Goal: Task Accomplishment & Management: Use online tool/utility

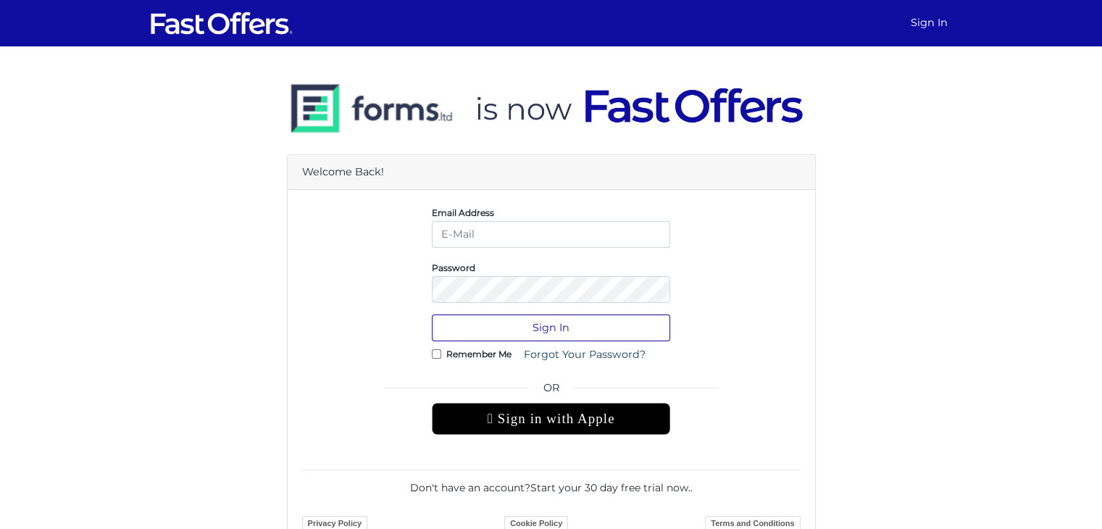
type input "[EMAIL_ADDRESS][DOMAIN_NAME]"
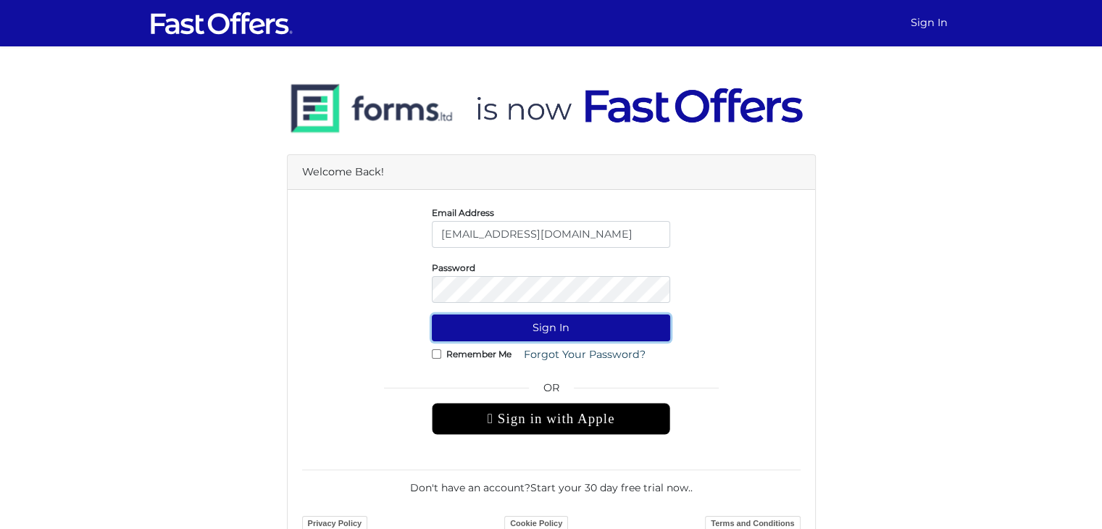
click at [561, 331] on button "Sign In" at bounding box center [551, 327] width 238 height 27
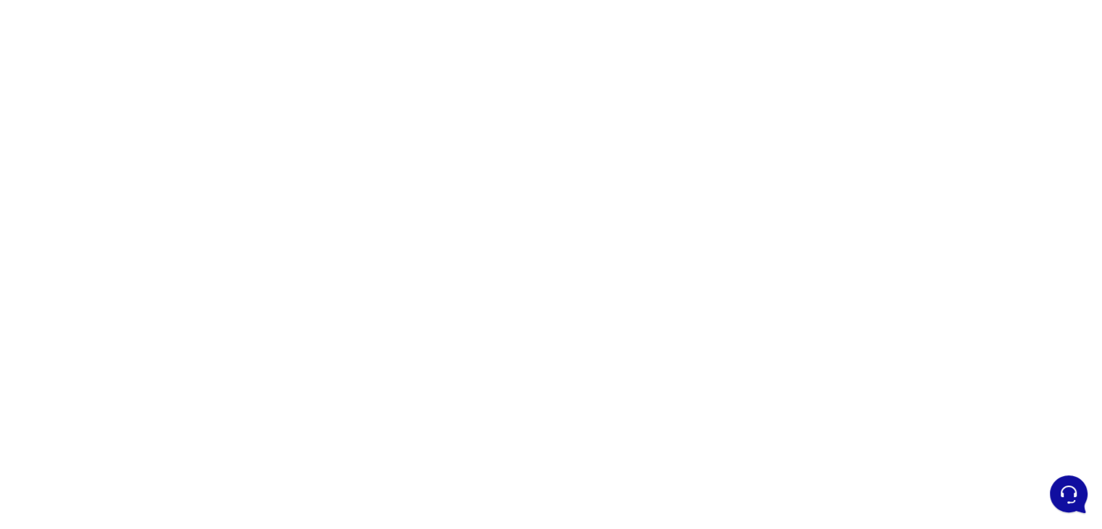
scroll to position [145, 0]
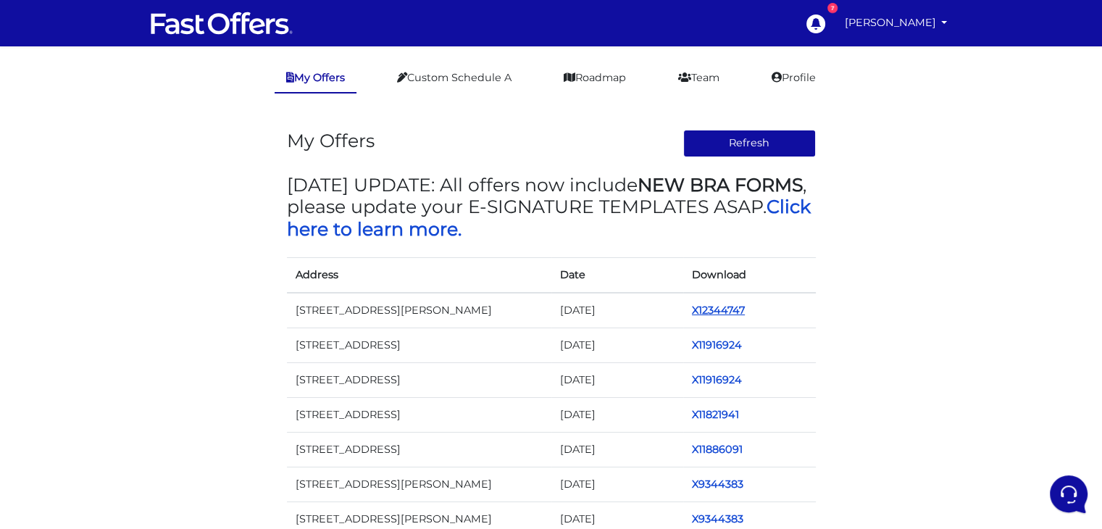
click at [727, 309] on link "X12344747" at bounding box center [718, 310] width 53 height 13
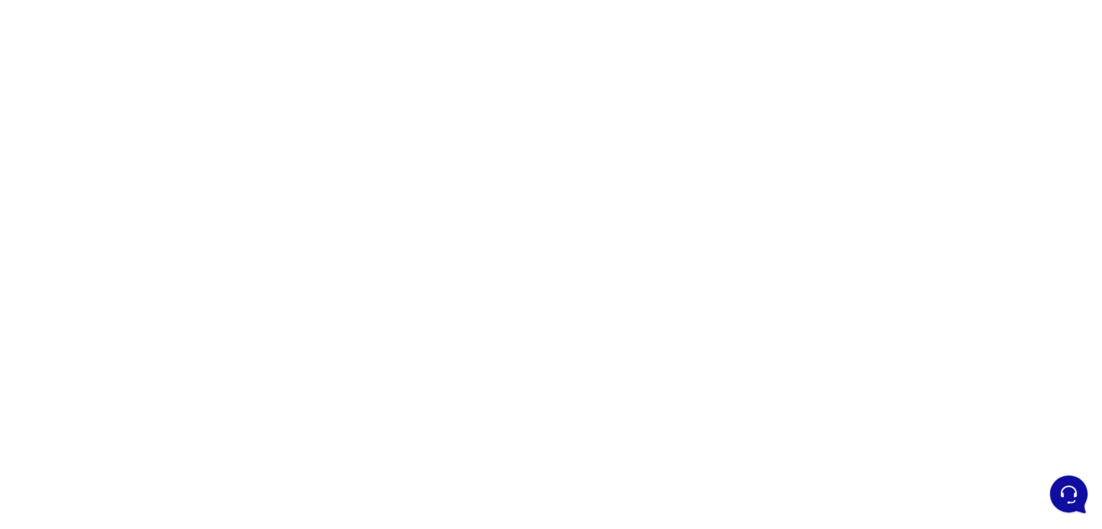
scroll to position [59, 0]
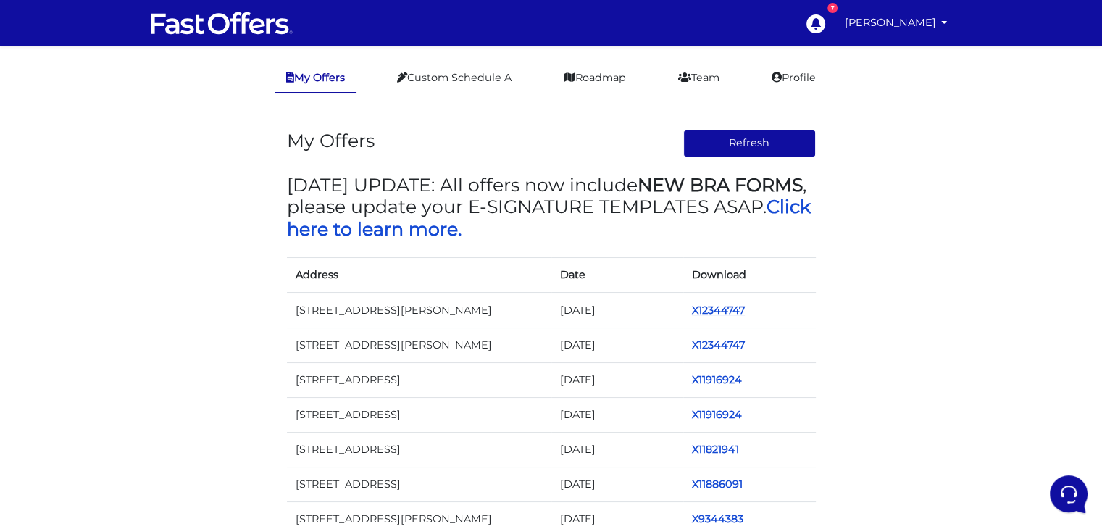
click at [701, 309] on link "X12344747" at bounding box center [718, 310] width 53 height 13
